Goal: Task Accomplishment & Management: Manage account settings

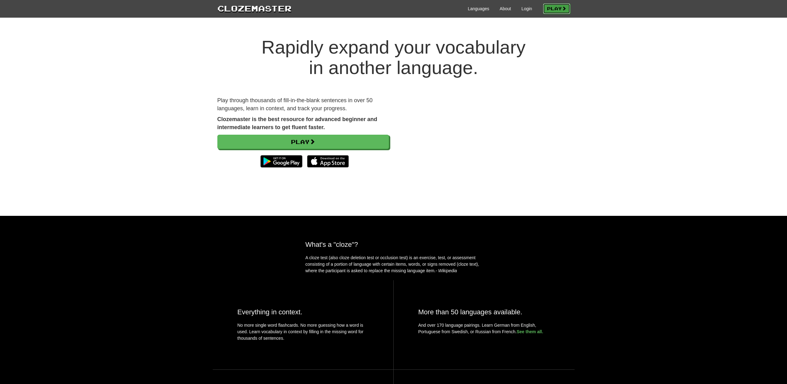
click at [562, 11] on link "Play" at bounding box center [556, 8] width 27 height 11
click at [524, 8] on link "Login" at bounding box center [527, 9] width 11 height 6
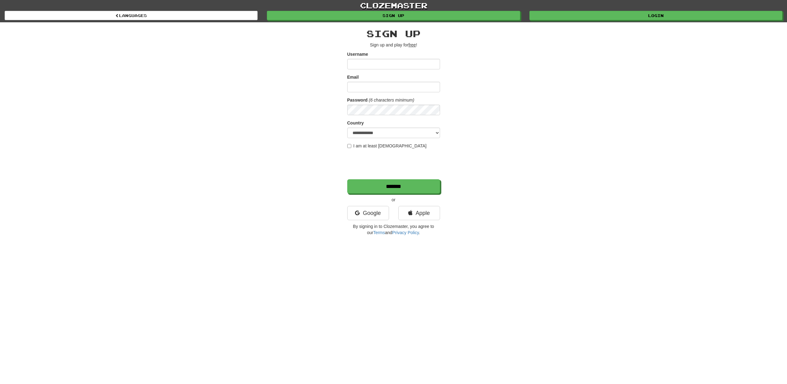
click at [407, 58] on div "Username" at bounding box center [393, 60] width 93 height 18
click at [227, 47] on div "**********" at bounding box center [394, 130] width 362 height 216
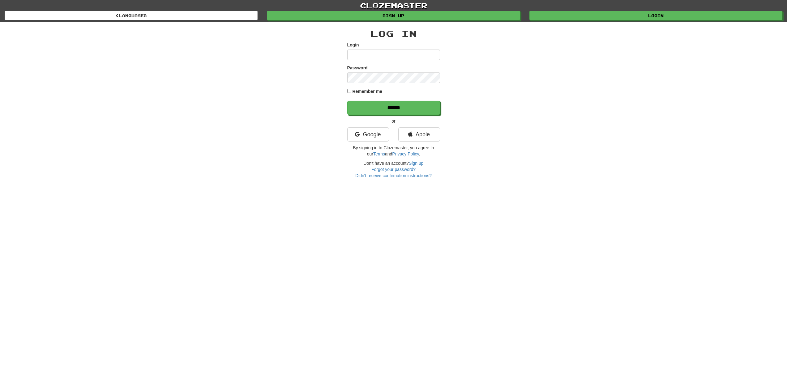
click at [396, 54] on input "Login" at bounding box center [393, 54] width 93 height 11
click at [202, 94] on div "clozemaster Languages Sign up Login Languages Log In Login Password Remember me…" at bounding box center [393, 89] width 787 height 179
